Goal: Download file/media

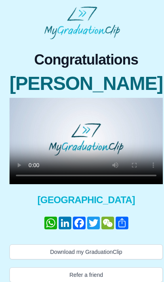
click at [53, 260] on button "Download my GraduationClip" at bounding box center [87, 252] width 154 height 15
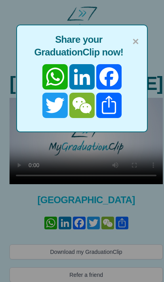
click at [138, 40] on span "×" at bounding box center [136, 41] width 6 height 17
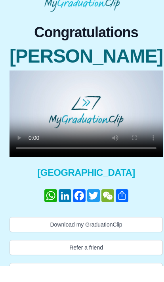
scroll to position [11, 0]
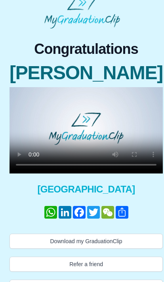
click at [77, 249] on button "Download my GraduationClip" at bounding box center [87, 241] width 154 height 15
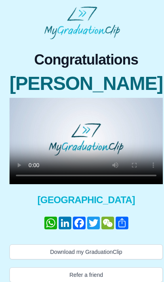
click at [44, 230] on link "WhatsApp" at bounding box center [51, 223] width 14 height 13
